Goal: Check status: Check status

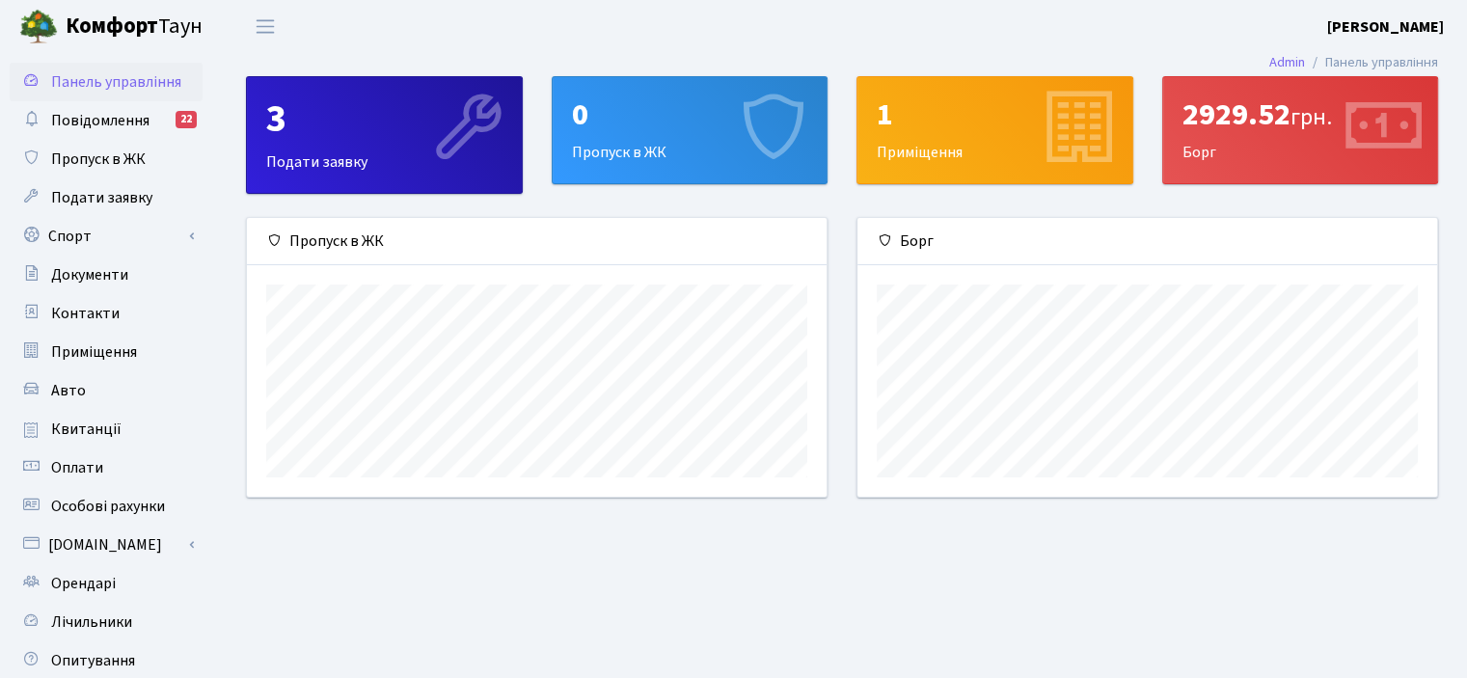
scroll to position [278, 579]
click at [1027, 39] on header "Комфорт Таун Приходько О. Ю. Мій обліковий запис Вийти" at bounding box center [733, 26] width 1467 height 53
click at [1263, 90] on div "2929.52 грн. Борг" at bounding box center [1300, 130] width 275 height 106
click at [1270, 119] on div "2929.52 грн." at bounding box center [1301, 114] width 236 height 37
click at [1347, 40] on header "Комфорт Таун Приходько О. Ю. Мій обліковий запис Вийти" at bounding box center [733, 26] width 1467 height 53
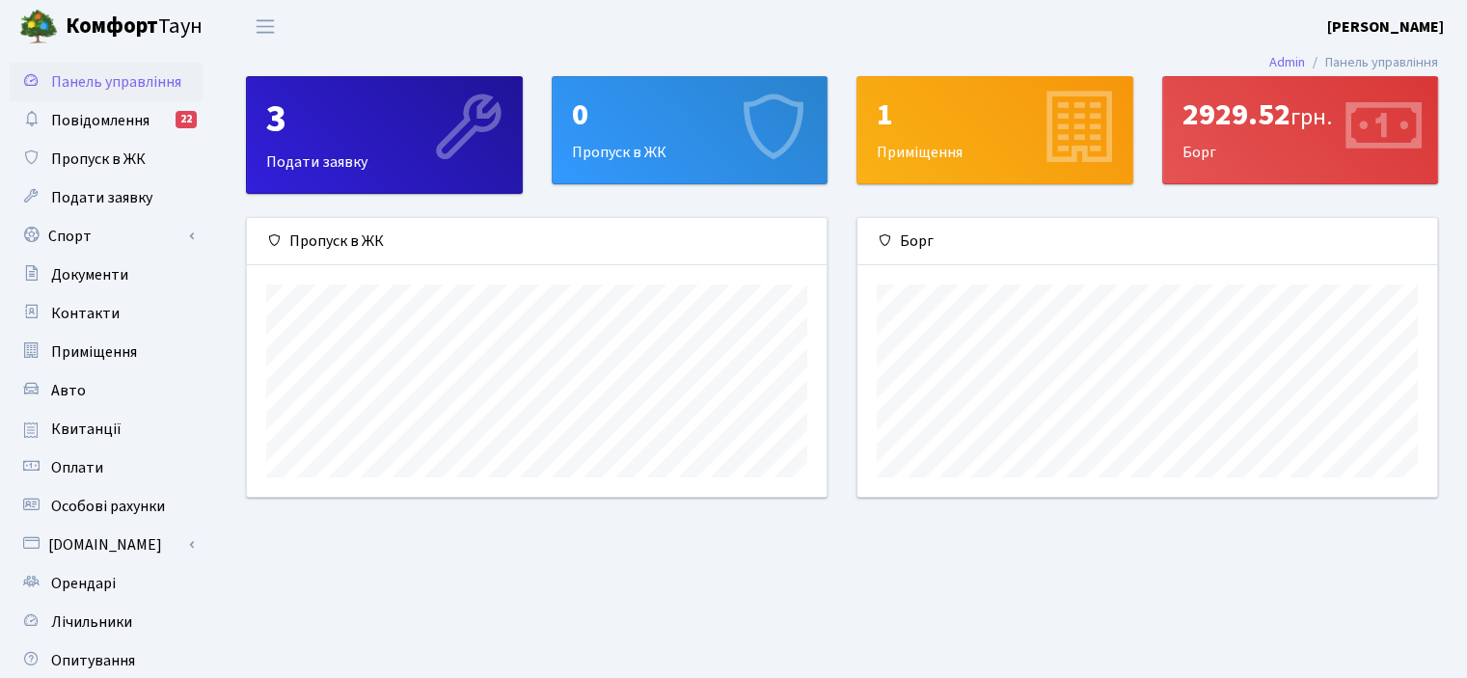
click at [1354, 18] on b "Приходько [PERSON_NAME] Ю." at bounding box center [1385, 26] width 117 height 21
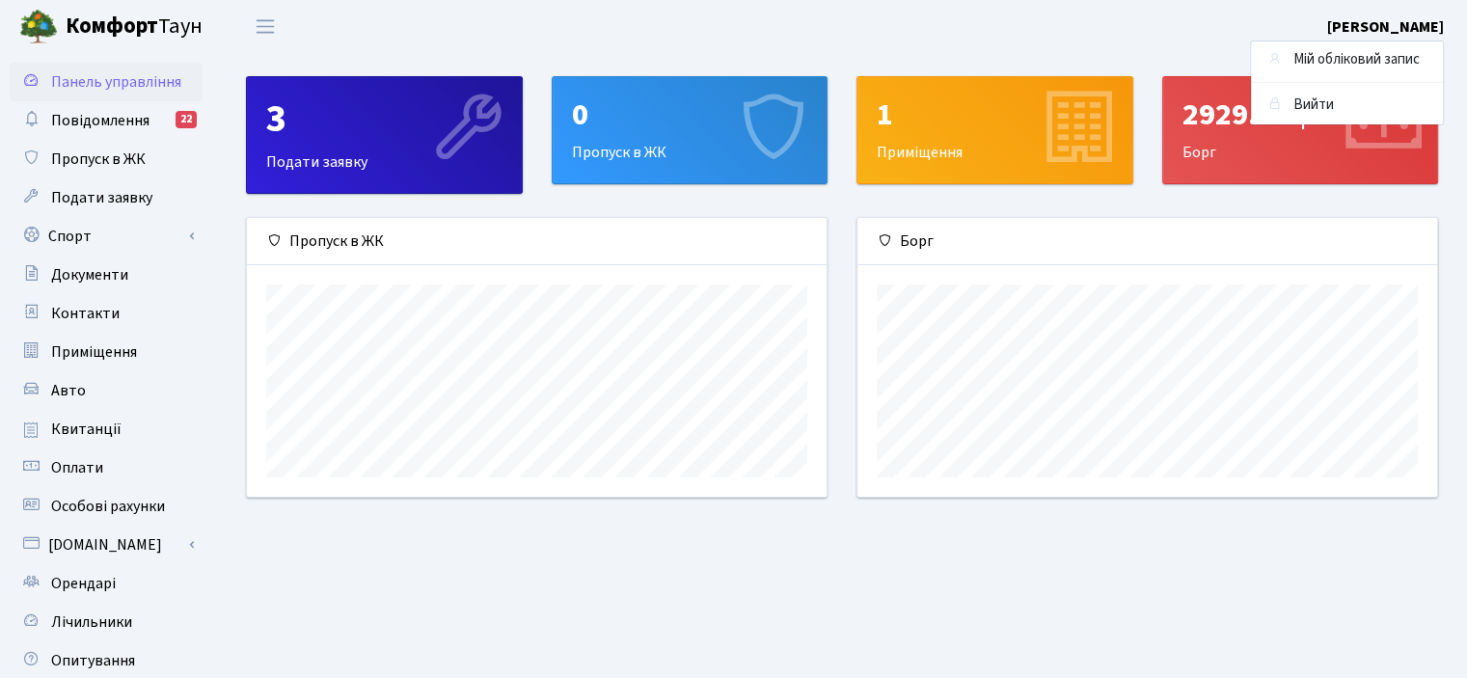
click at [1152, 38] on header "Комфорт Таун Приходько О. Ю. Мій обліковий запис Вийти" at bounding box center [733, 26] width 1467 height 53
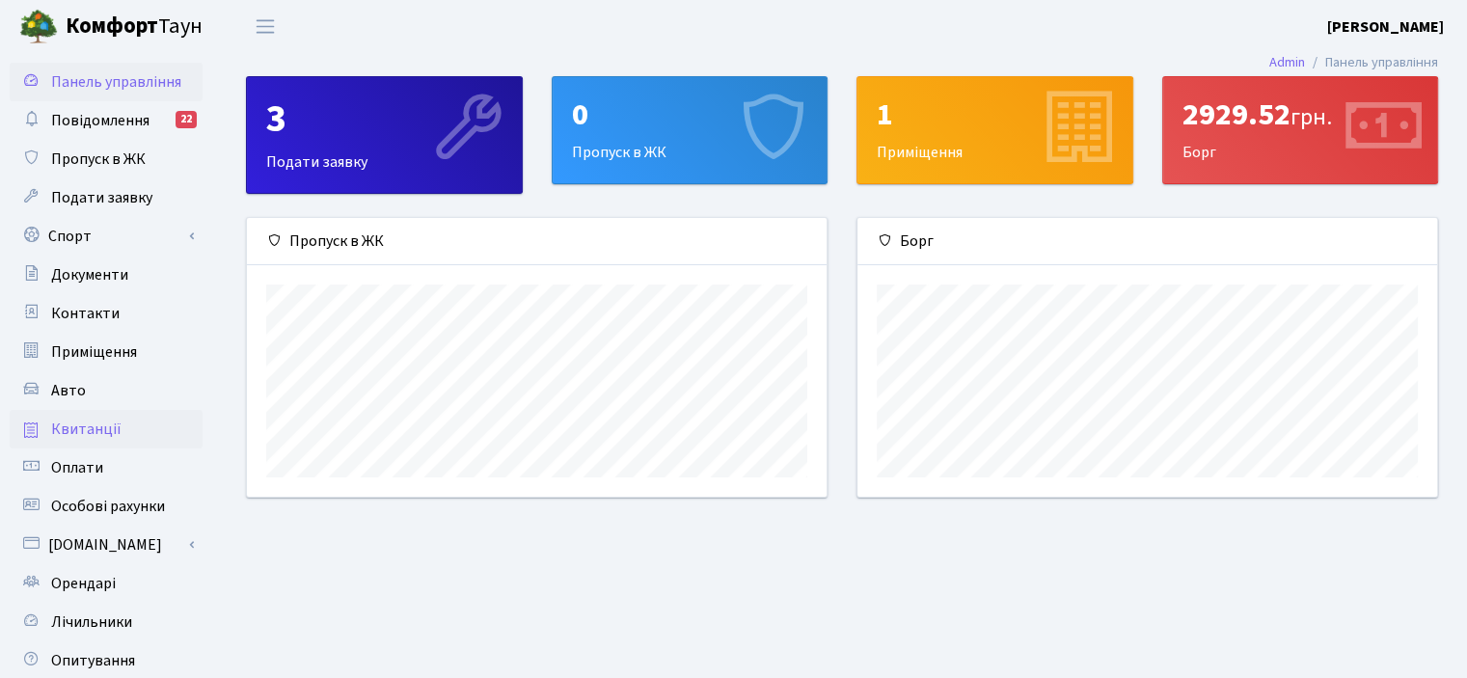
click at [91, 411] on link "Квитанції" at bounding box center [106, 429] width 193 height 39
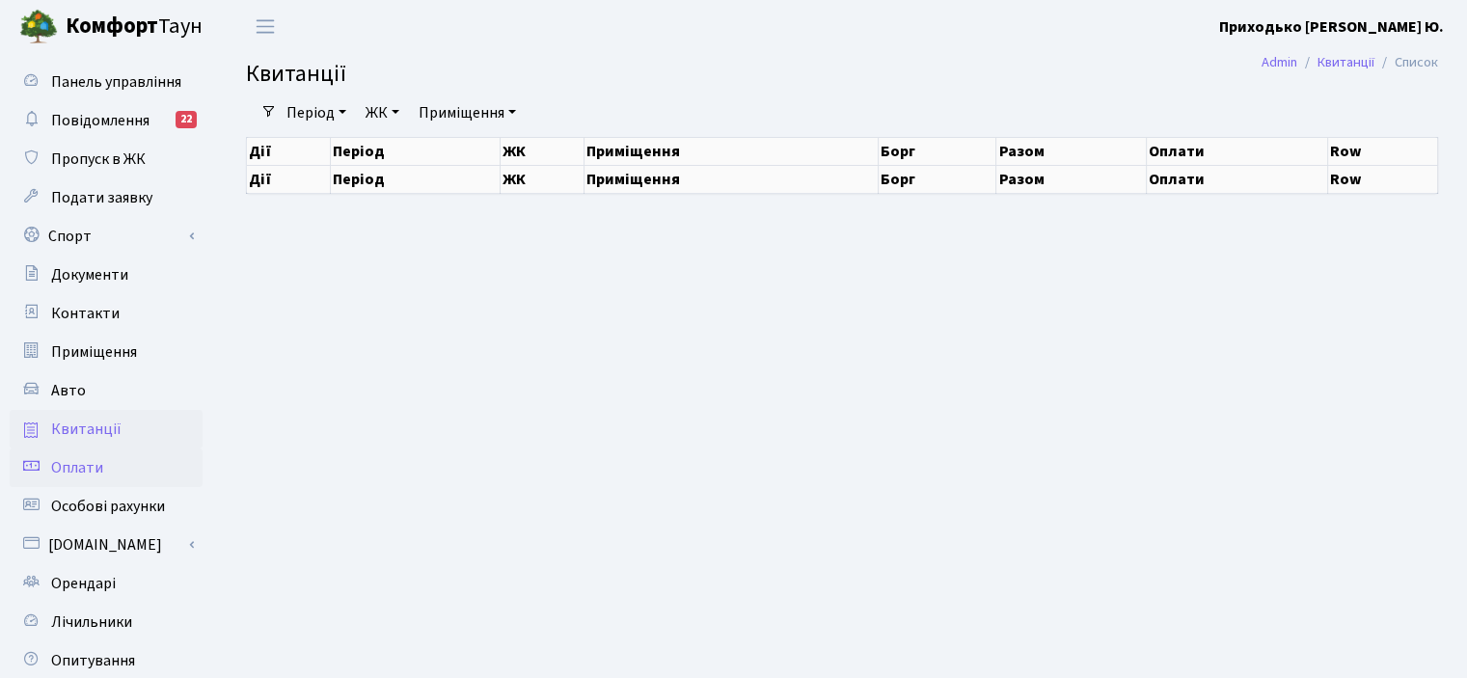
click at [81, 467] on span "Оплати" at bounding box center [77, 467] width 52 height 21
select select "25"
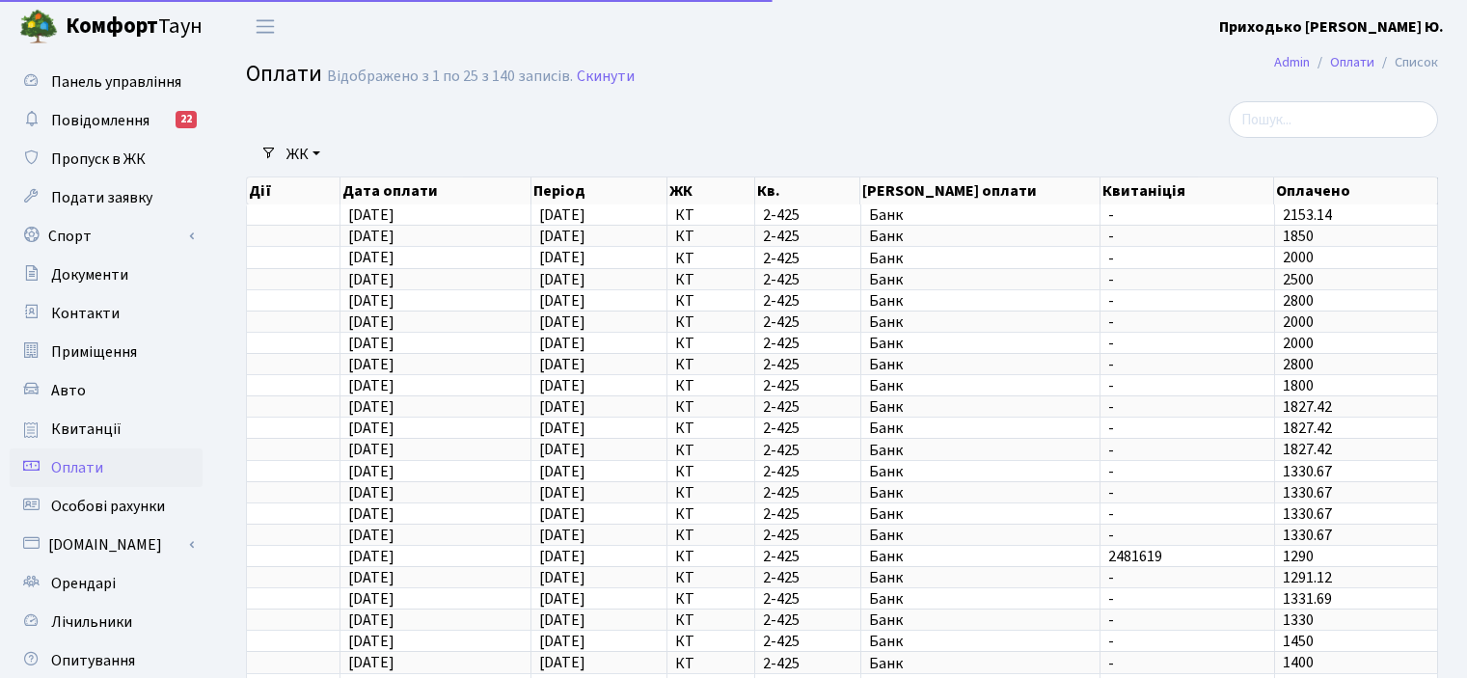
select select "25"
click at [1066, 119] on div at bounding box center [1249, 119] width 378 height 37
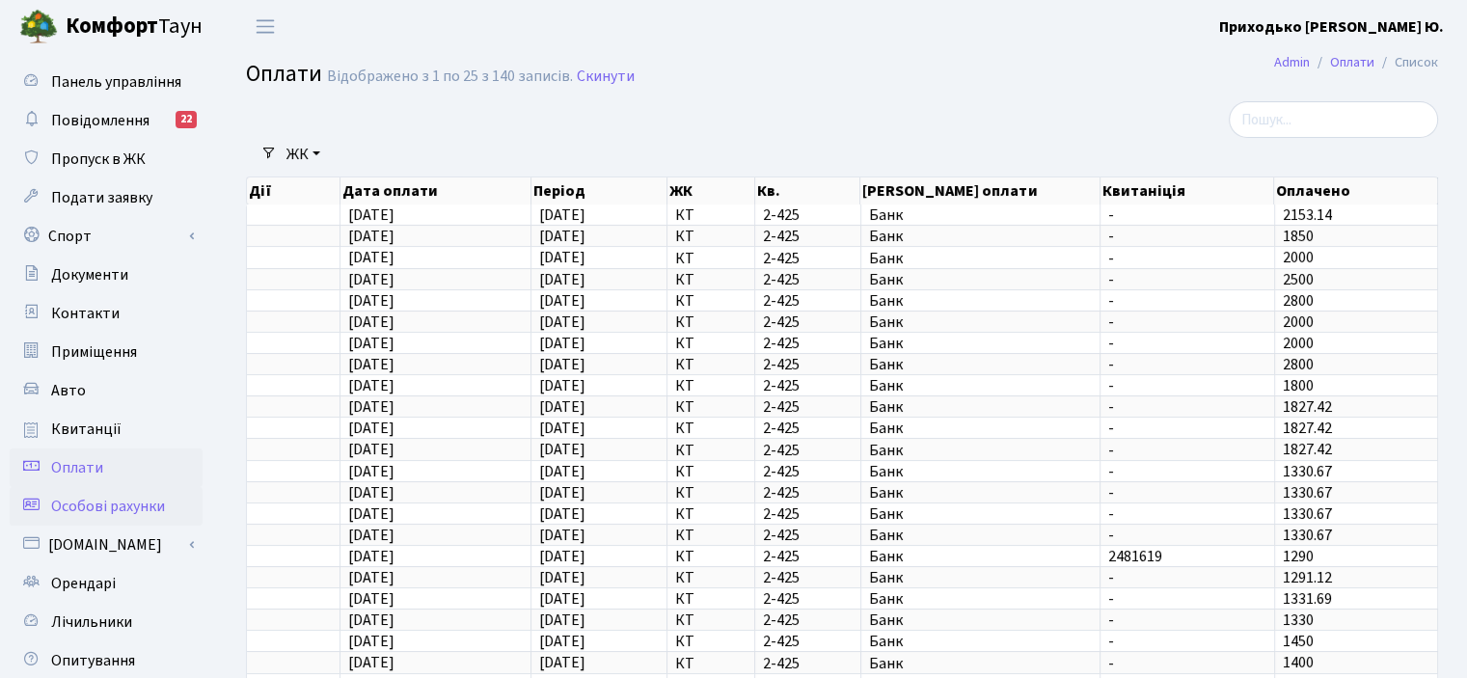
click at [96, 501] on span "Особові рахунки" at bounding box center [108, 506] width 114 height 21
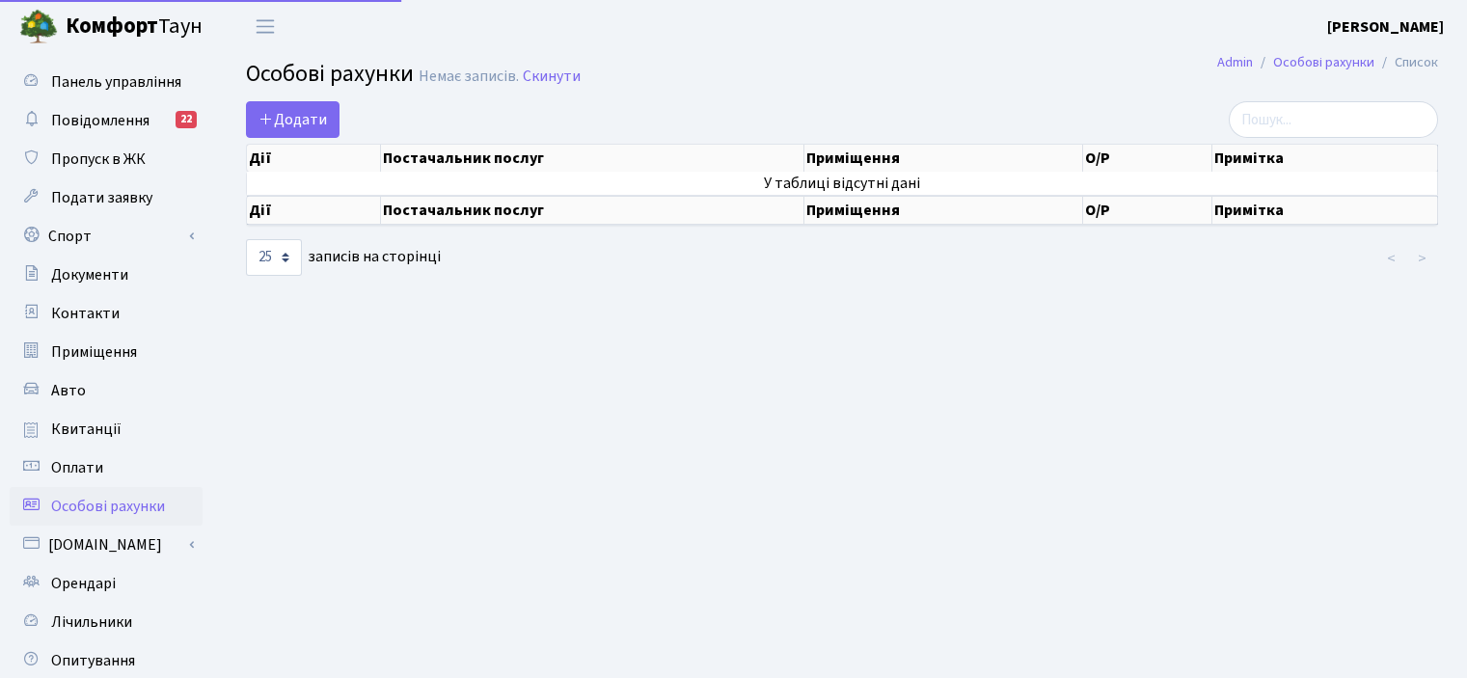
select select "25"
click at [83, 427] on span "Квитанції" at bounding box center [86, 429] width 70 height 21
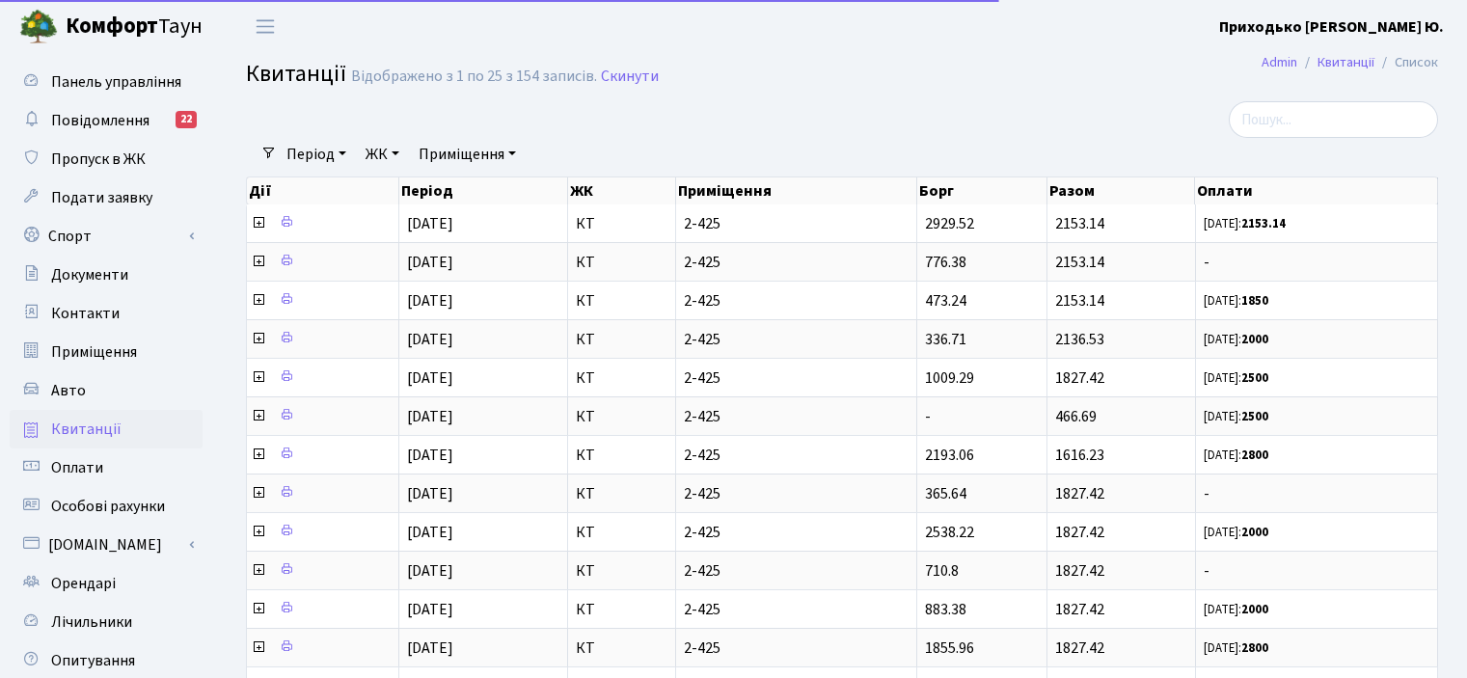
select select "25"
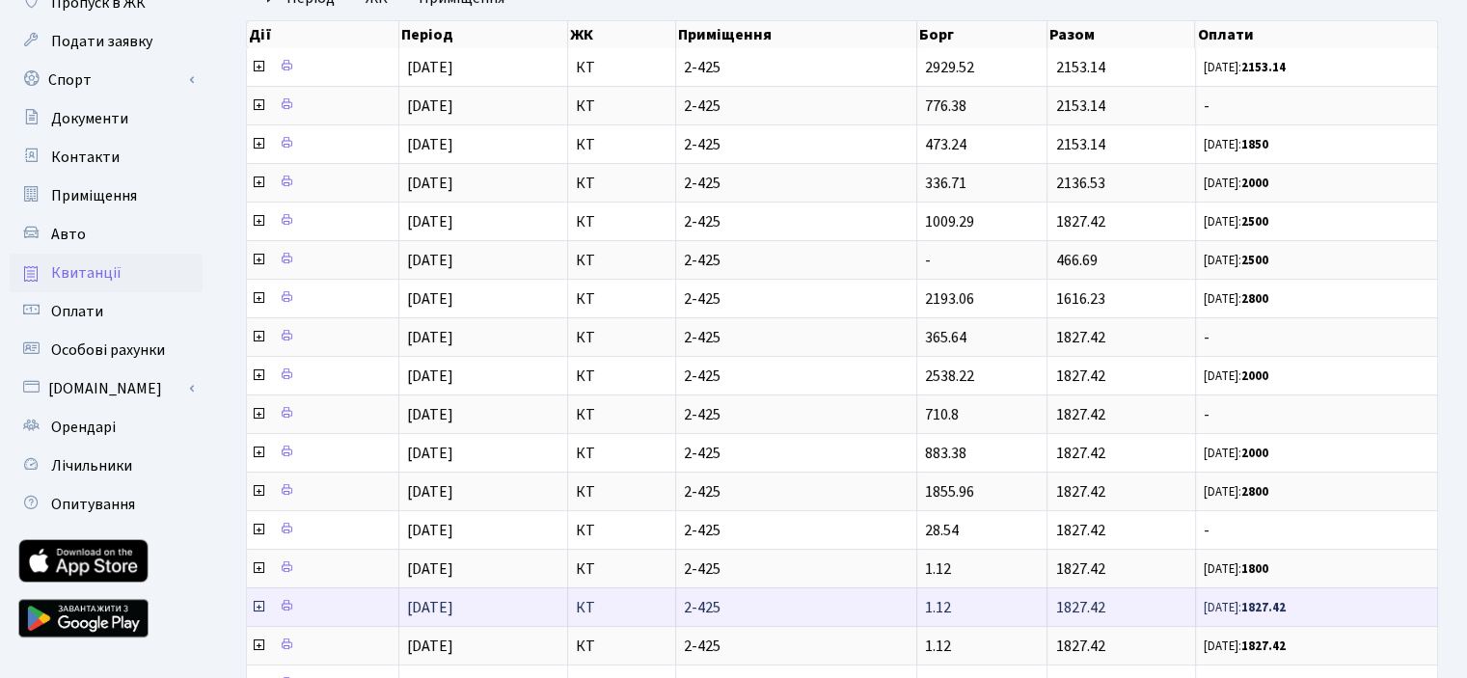
scroll to position [123, 0]
